Goal: Register for event/course

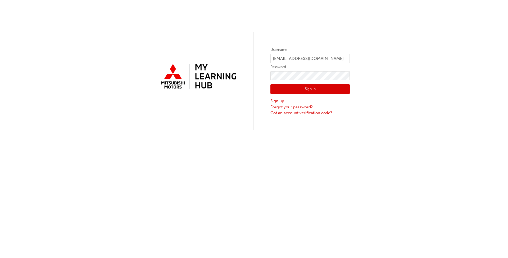
click at [308, 90] on button "Sign In" at bounding box center [309, 89] width 79 height 10
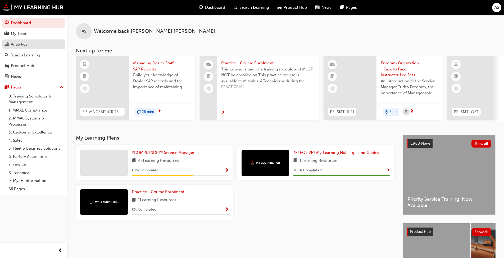
click at [20, 45] on div "Analytics" at bounding box center [19, 44] width 16 height 6
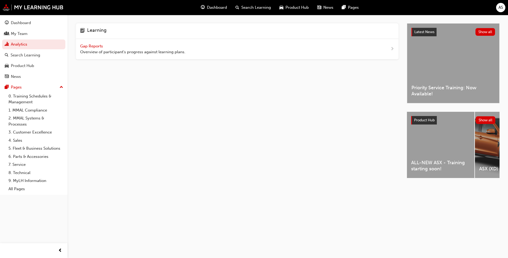
click at [93, 48] on span "Gap Reports" at bounding box center [92, 46] width 24 height 5
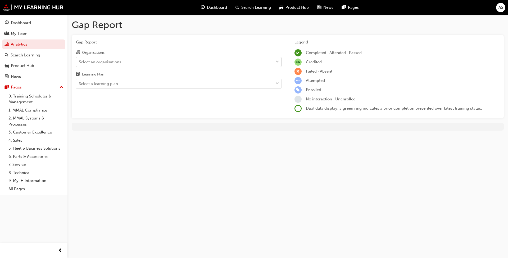
click at [277, 61] on span "down-icon" at bounding box center [277, 61] width 4 height 7
click at [79, 61] on input "Organisations Select an organisations" at bounding box center [79, 61] width 1 height 4
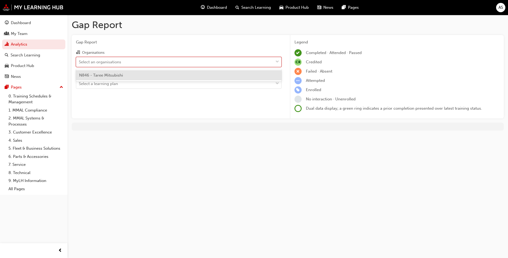
click at [215, 75] on div "N846 - Taree Mitsubishi" at bounding box center [179, 75] width 206 height 10
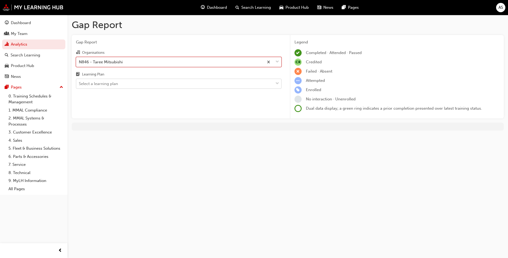
click at [213, 82] on div "Select a learning plan" at bounding box center [174, 83] width 197 height 9
click at [79, 82] on input "Learning Plan Select a learning plan" at bounding box center [79, 83] width 1 height 4
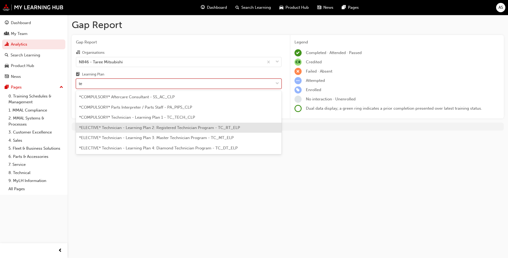
type input "t"
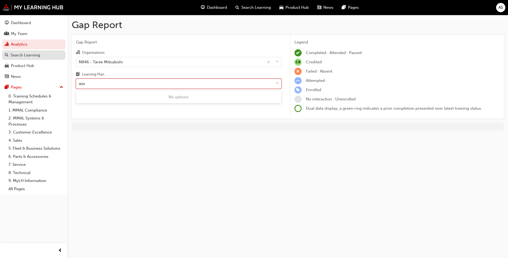
type input "asx"
click at [34, 56] on div "Search Learning" at bounding box center [26, 55] width 30 height 6
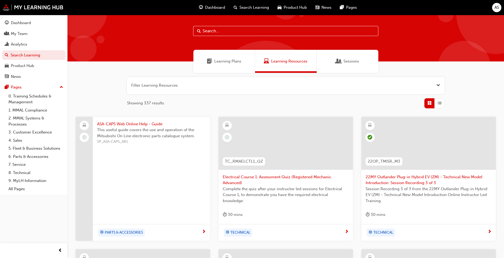
scroll to position [1, 0]
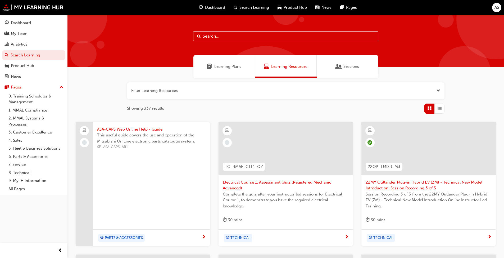
click at [219, 36] on input "text" at bounding box center [285, 36] width 185 height 10
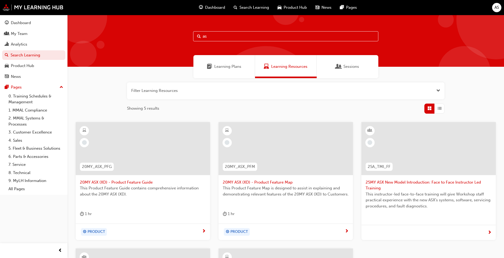
type input "a"
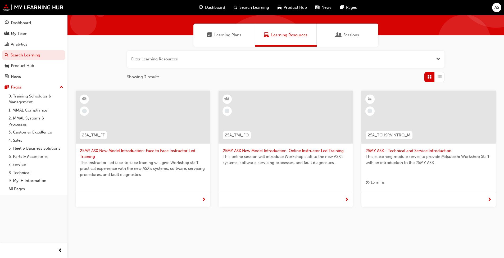
scroll to position [33, 0]
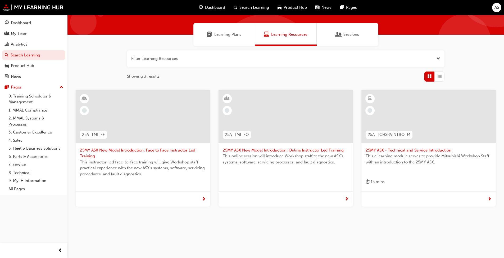
type input "25my asx"
click at [279, 151] on span "25MY ASX New Model Introduction: Online Instructor Led Training" at bounding box center [286, 150] width 126 height 6
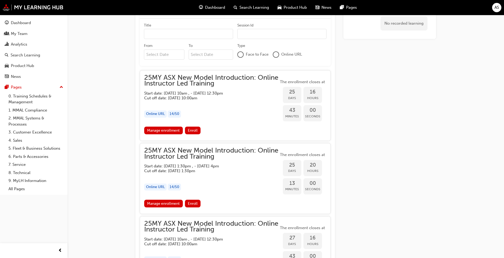
scroll to position [320, 0]
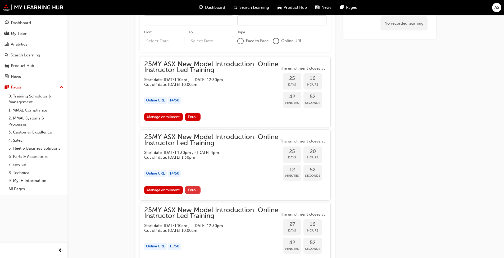
click at [193, 190] on span "Enroll" at bounding box center [193, 190] width 10 height 4
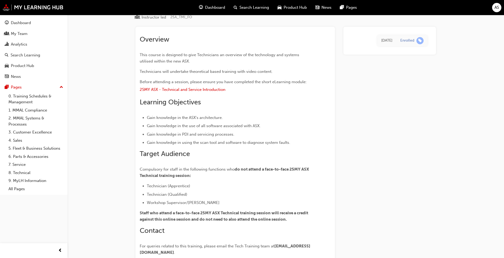
scroll to position [3, 0]
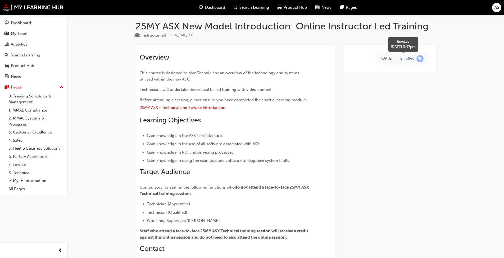
click at [420, 59] on span "learningRecordVerb_ENROLL-icon" at bounding box center [419, 58] width 7 height 7
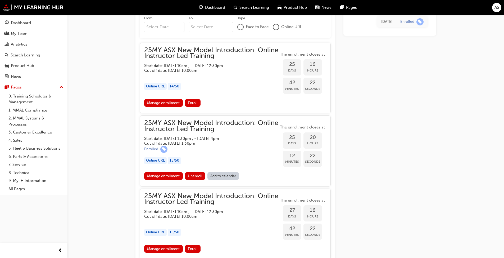
scroll to position [347, 0]
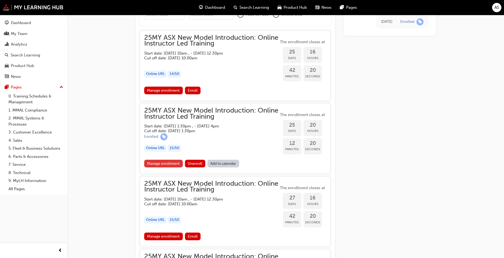
click at [165, 162] on link "Manage enrollment" at bounding box center [163, 163] width 39 height 8
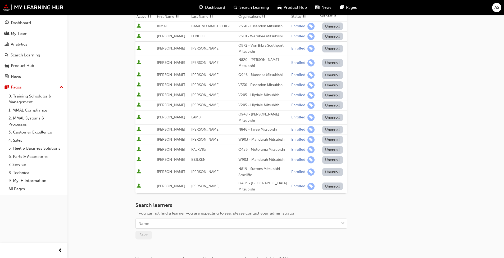
scroll to position [132, 0]
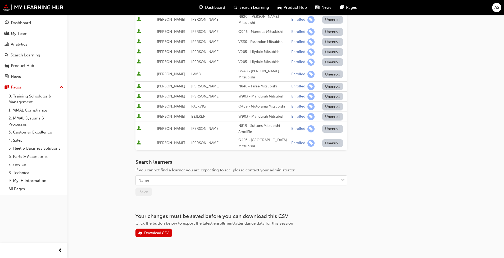
click at [327, 83] on button "Unenroll" at bounding box center [332, 87] width 21 height 8
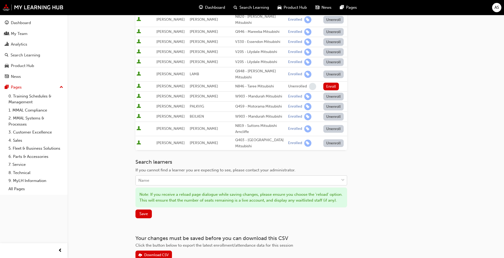
click at [147, 177] on div "Name" at bounding box center [143, 180] width 11 height 6
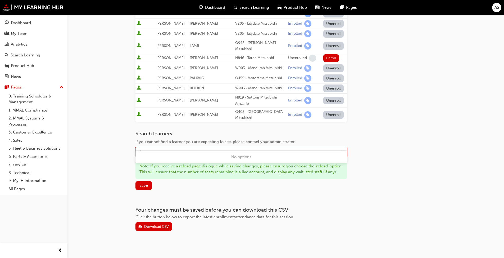
scroll to position [161, 0]
click at [143, 182] on span "Save" at bounding box center [143, 184] width 8 height 5
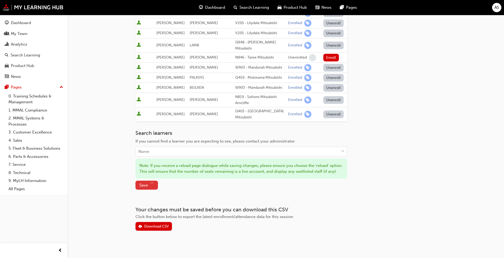
scroll to position [133, 0]
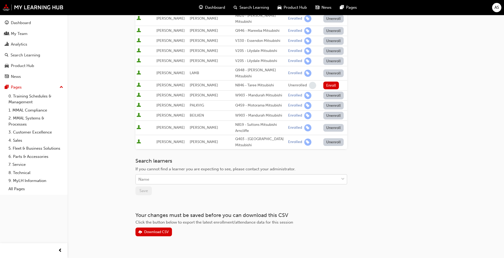
click at [157, 175] on div "Name" at bounding box center [237, 179] width 203 height 9
type input "hen"
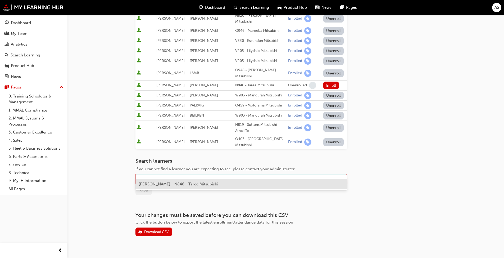
click at [161, 184] on span "BEN HENSHAW - N846 - Taree Mitsubishi" at bounding box center [179, 183] width 80 height 5
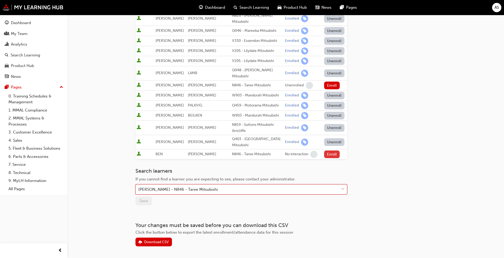
click at [330, 150] on button "Enroll" at bounding box center [332, 154] width 16 height 8
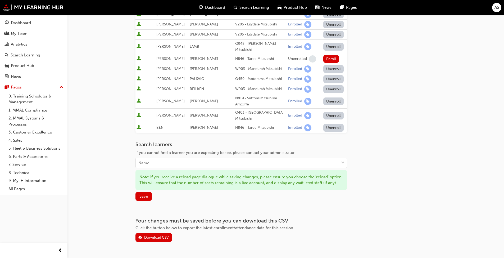
scroll to position [171, 0]
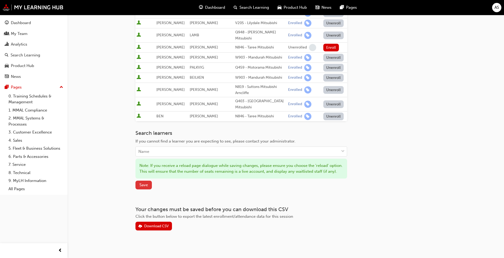
click at [144, 183] on span "Save" at bounding box center [143, 184] width 8 height 5
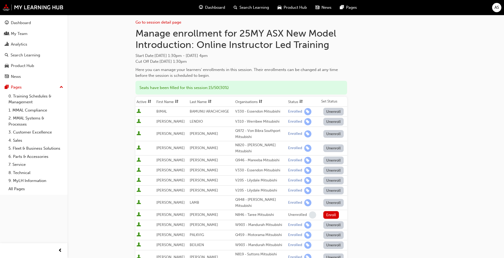
scroll to position [0, 0]
